Goal: Information Seeking & Learning: Check status

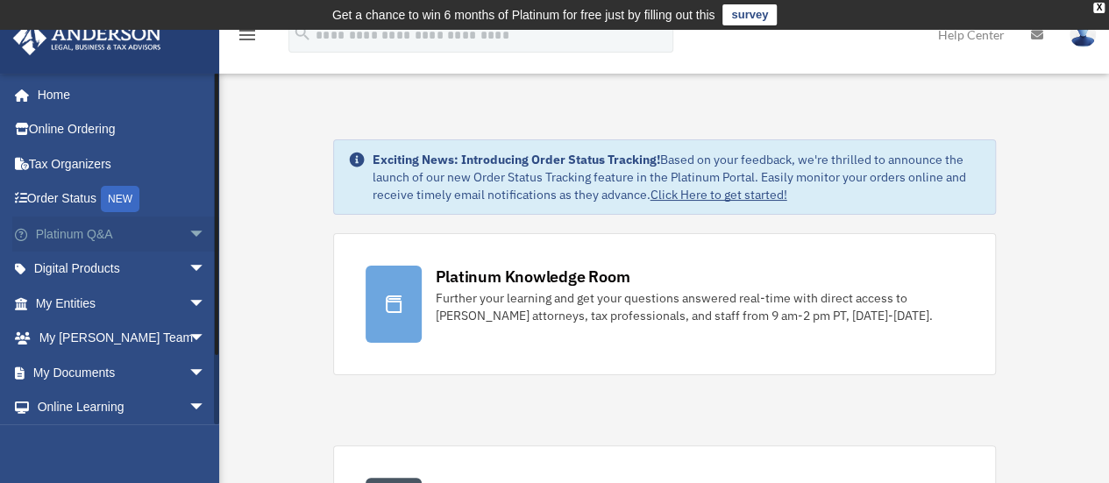
click at [189, 229] on span "arrow_drop_down" at bounding box center [206, 235] width 35 height 36
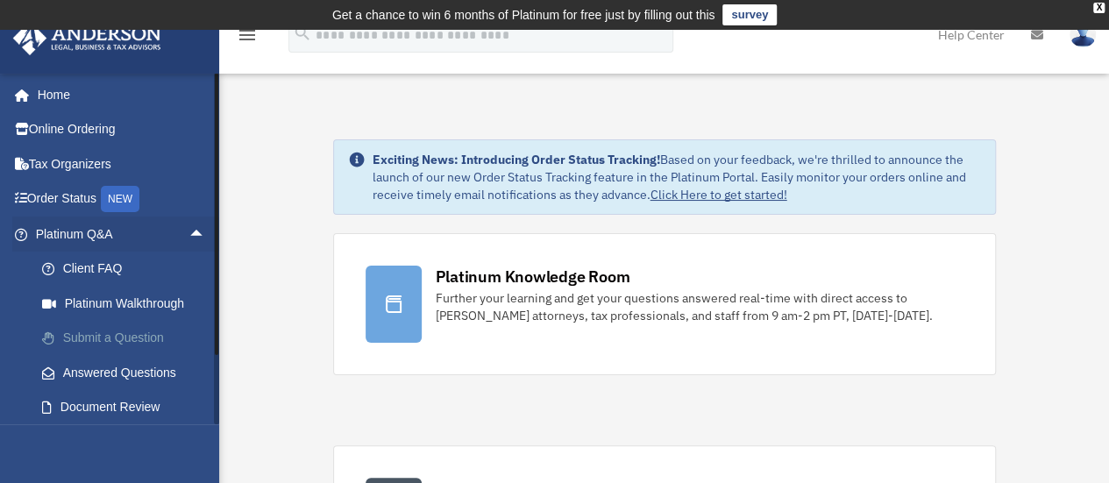
click at [107, 332] on link "Submit a Question" at bounding box center [129, 338] width 208 height 35
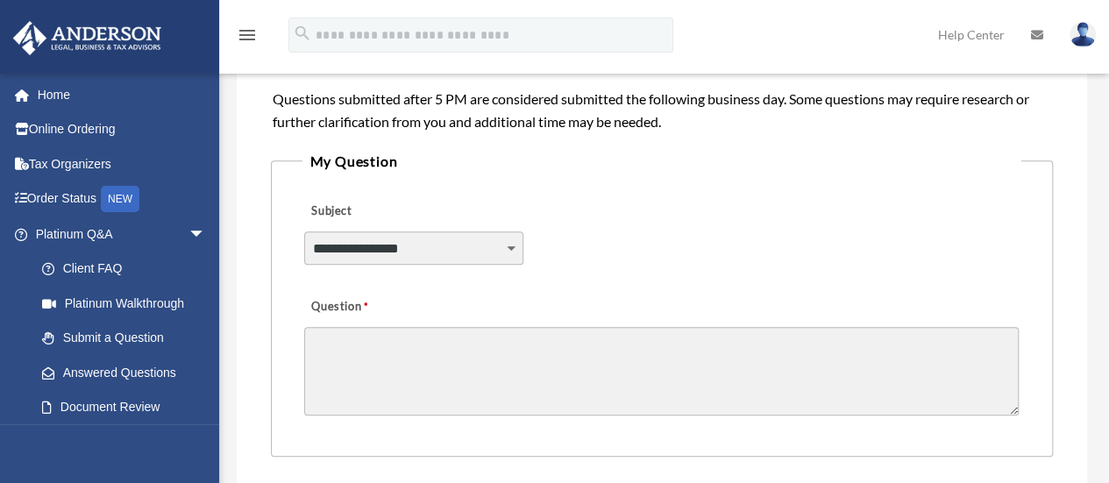
scroll to position [407, 0]
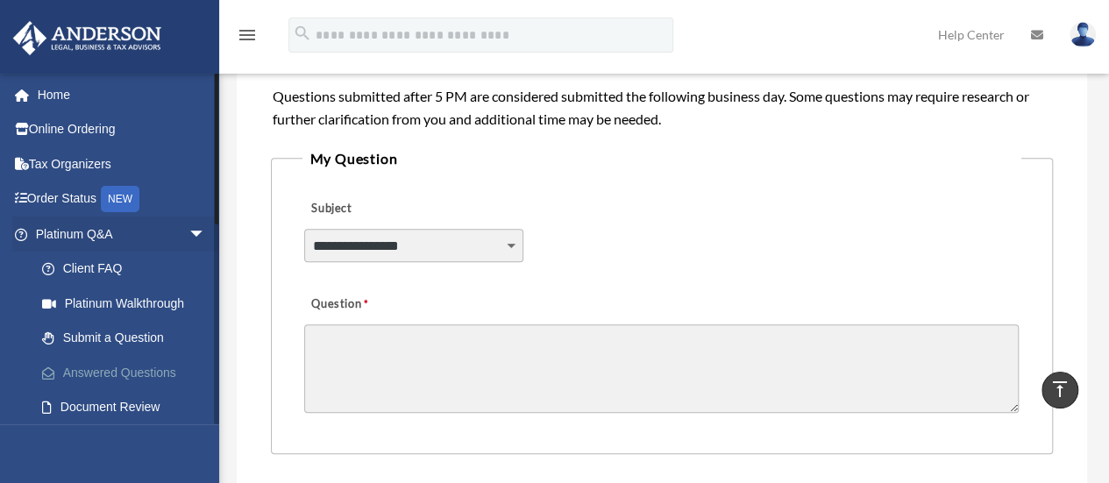
click at [100, 374] on link "Answered Questions" at bounding box center [129, 372] width 208 height 35
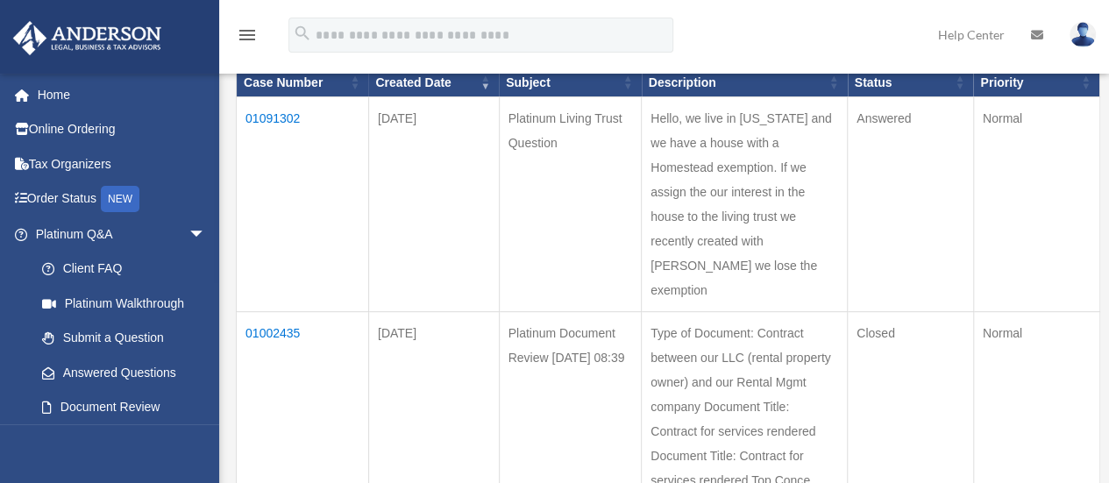
scroll to position [203, 0]
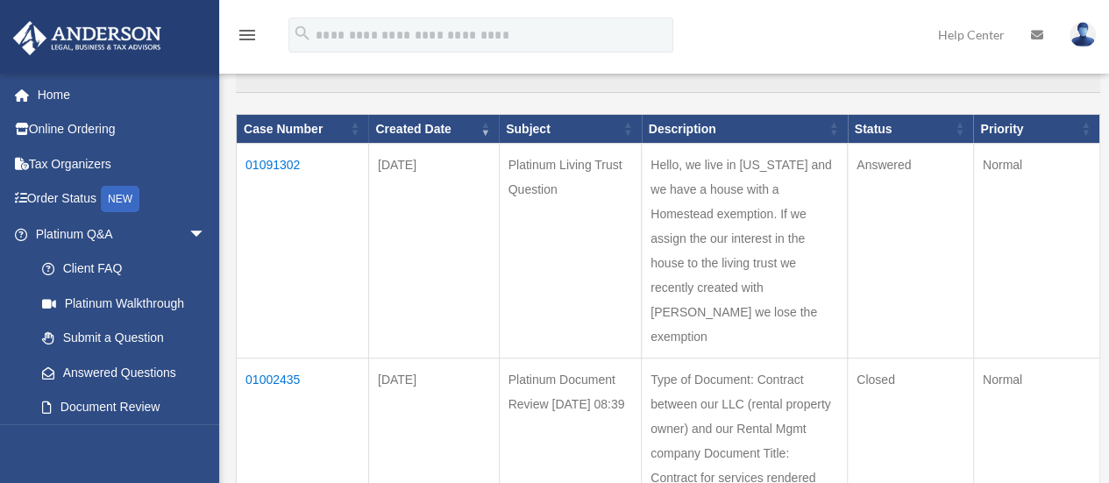
click at [263, 163] on td "01091302" at bounding box center [303, 251] width 132 height 215
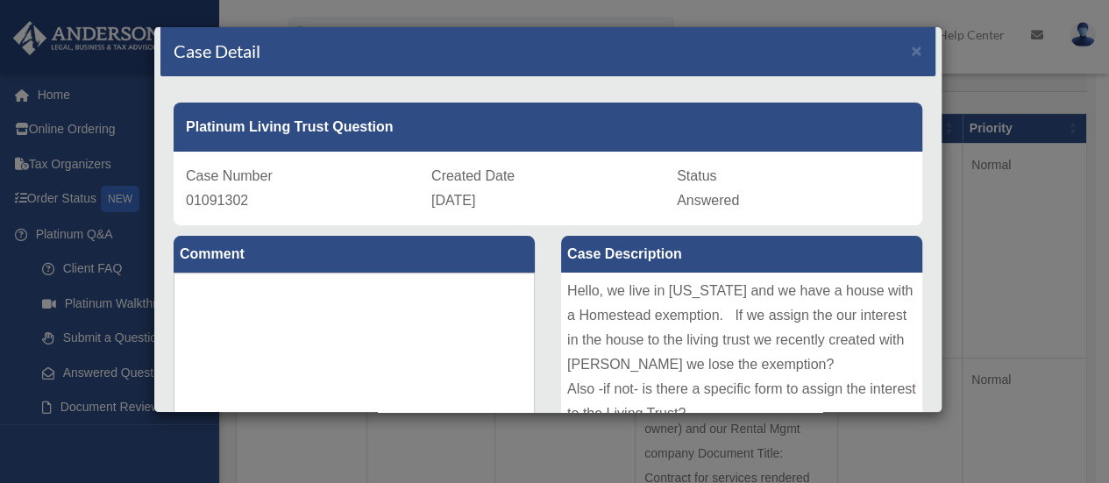
scroll to position [0, 0]
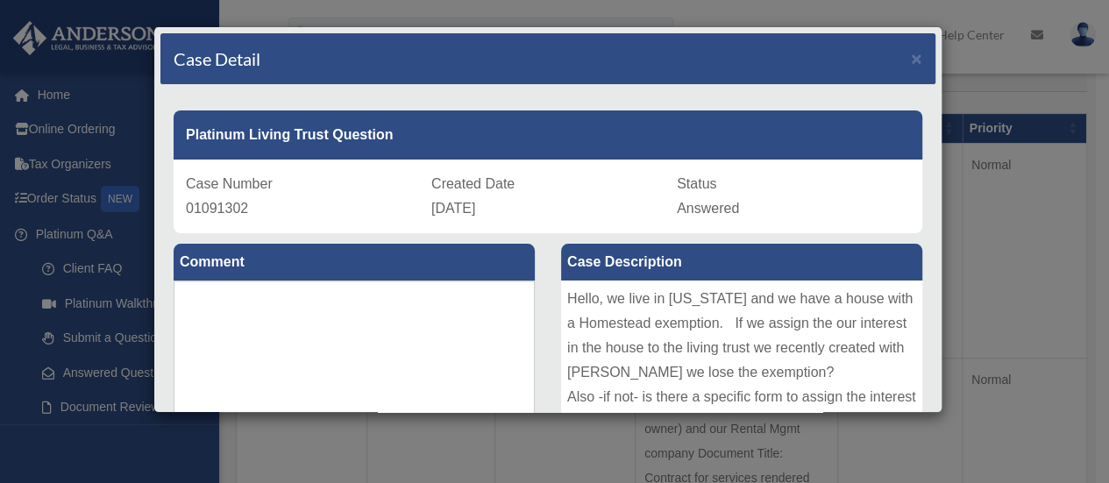
click at [1079, 275] on div "Case Detail × Platinum Living Trust Question Case Number 01091302 Created Date …" at bounding box center [554, 241] width 1109 height 483
